Goal: Use online tool/utility: Utilize a website feature to perform a specific function

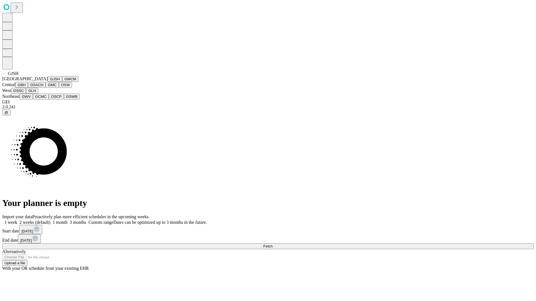
click at [48, 82] on button "GJSH" at bounding box center [55, 79] width 15 height 6
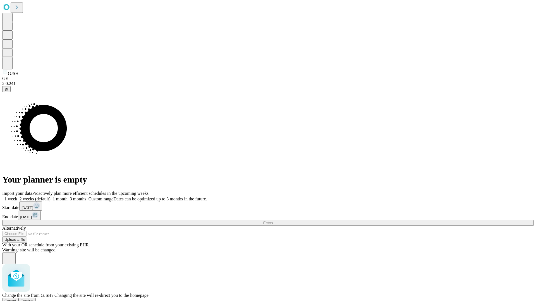
click at [34, 299] on span "Confirm" at bounding box center [27, 301] width 13 height 4
click at [17, 197] on label "1 week" at bounding box center [9, 199] width 15 height 5
click at [272, 221] on span "Fetch" at bounding box center [267, 223] width 9 height 4
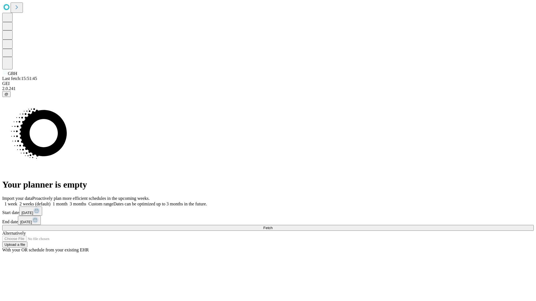
click at [17, 202] on label "1 week" at bounding box center [9, 204] width 15 height 5
click at [272, 226] on span "Fetch" at bounding box center [267, 228] width 9 height 4
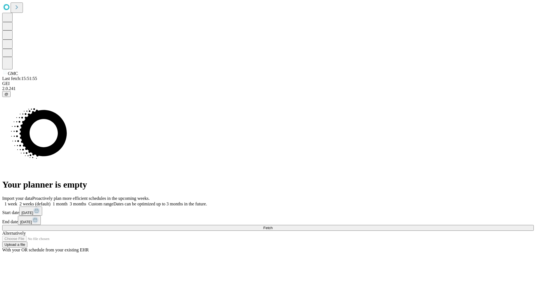
click at [17, 202] on label "1 week" at bounding box center [9, 204] width 15 height 5
click at [272, 226] on span "Fetch" at bounding box center [267, 228] width 9 height 4
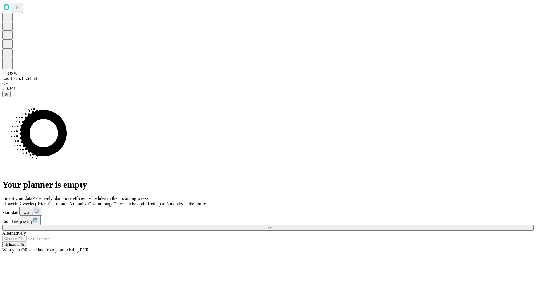
click at [17, 202] on label "1 week" at bounding box center [9, 204] width 15 height 5
click at [272, 226] on span "Fetch" at bounding box center [267, 228] width 9 height 4
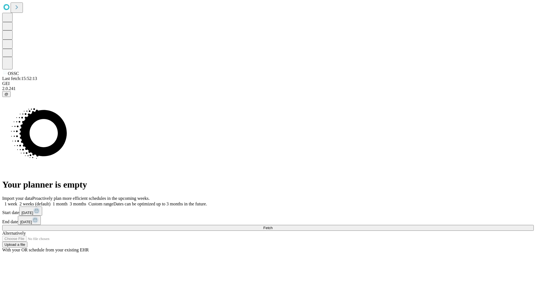
click at [17, 202] on label "1 week" at bounding box center [9, 204] width 15 height 5
click at [272, 226] on span "Fetch" at bounding box center [267, 228] width 9 height 4
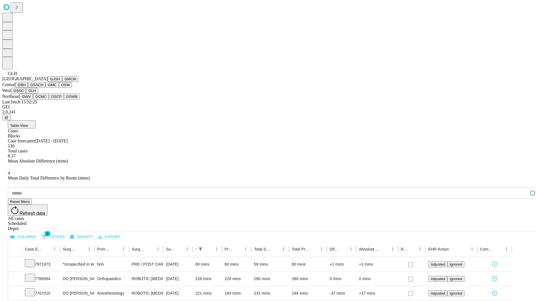
click at [33, 100] on button "GWV" at bounding box center [26, 97] width 13 height 6
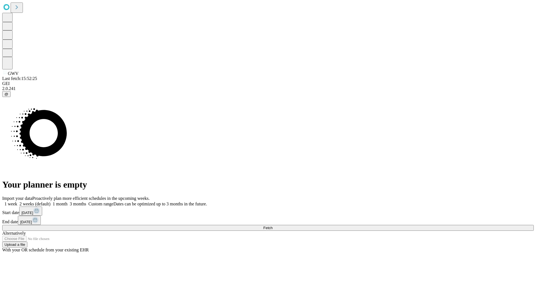
click at [17, 202] on label "1 week" at bounding box center [9, 204] width 15 height 5
click at [272, 226] on span "Fetch" at bounding box center [267, 228] width 9 height 4
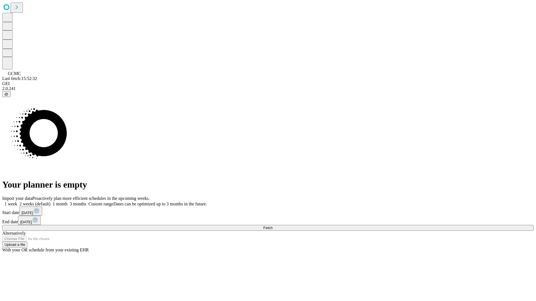
click at [17, 202] on label "1 week" at bounding box center [9, 204] width 15 height 5
click at [272, 226] on span "Fetch" at bounding box center [267, 228] width 9 height 4
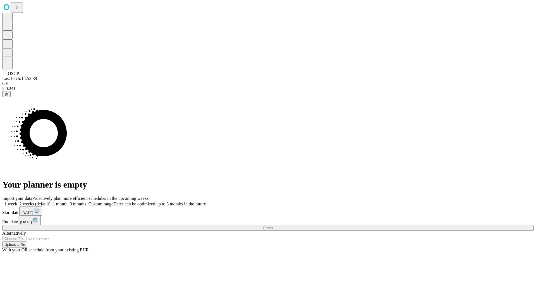
click at [272, 226] on span "Fetch" at bounding box center [267, 228] width 9 height 4
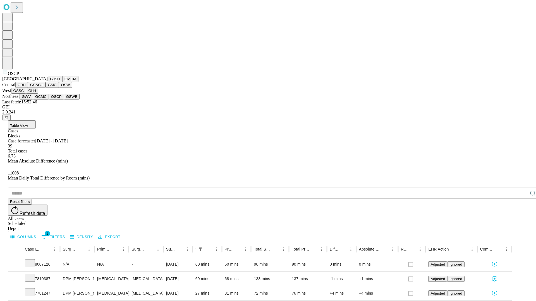
click at [64, 100] on button "GSWB" at bounding box center [72, 97] width 16 height 6
